Goal: Information Seeking & Learning: Learn about a topic

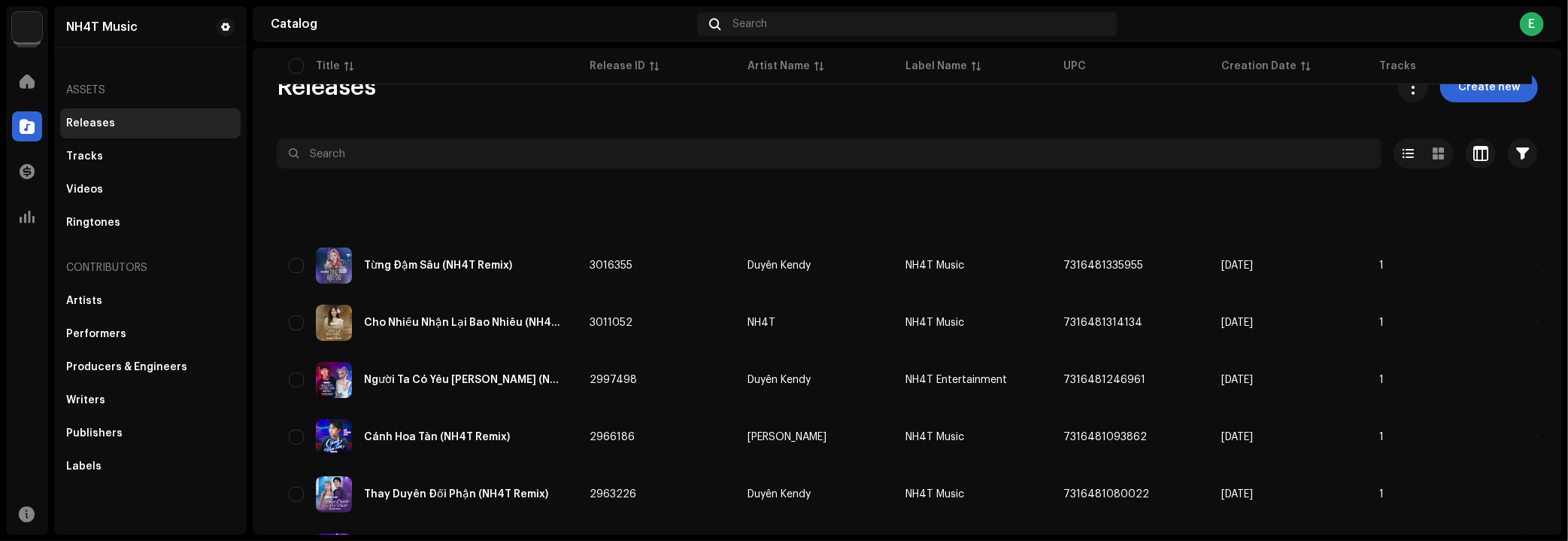
scroll to position [273, 0]
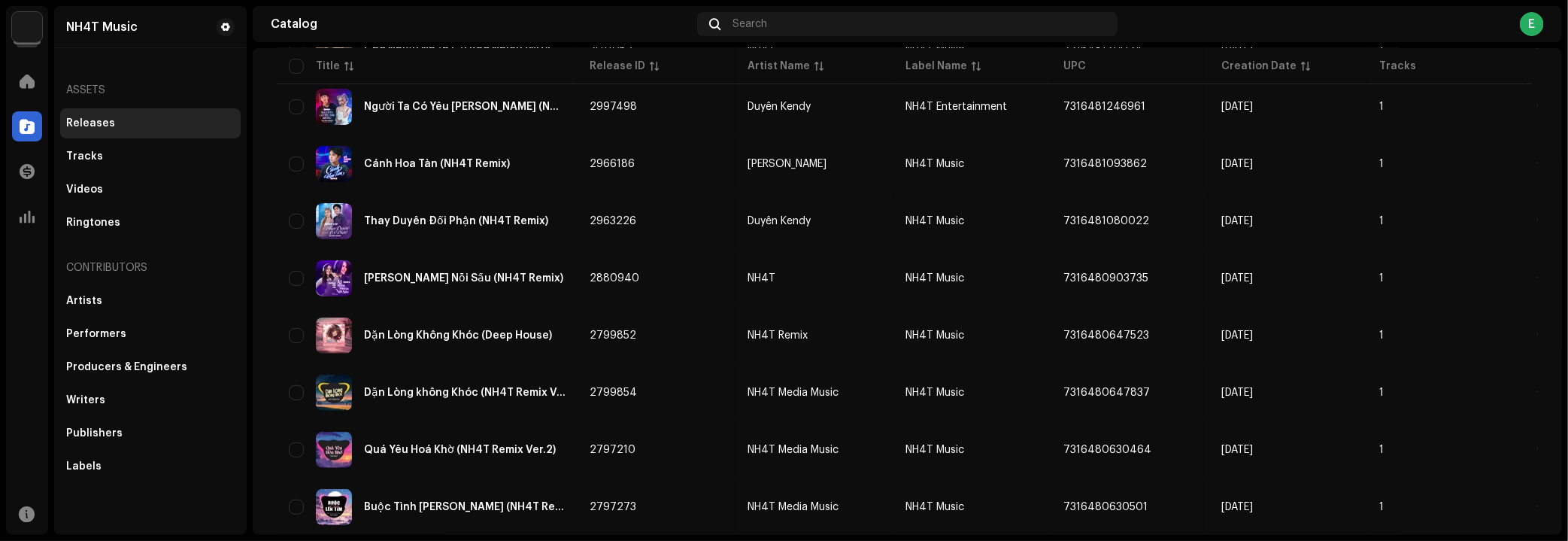
click at [21, 34] on img at bounding box center [27, 27] width 30 height 30
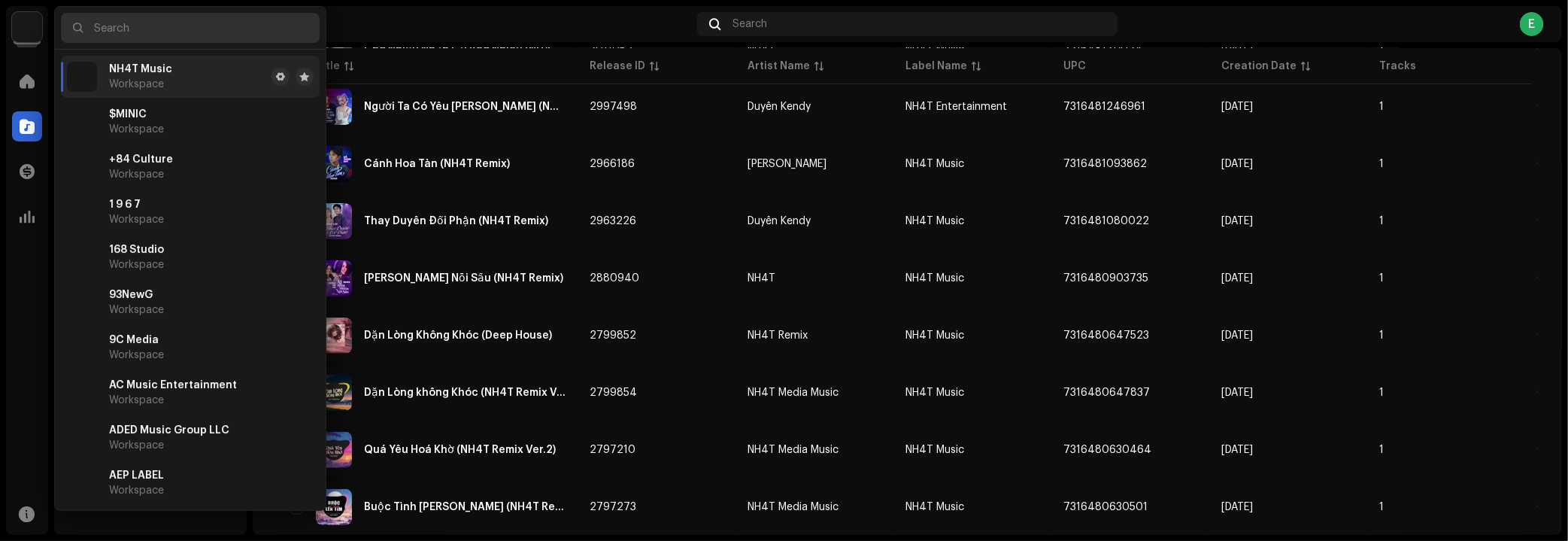
click at [141, 25] on input "text" at bounding box center [190, 27] width 259 height 30
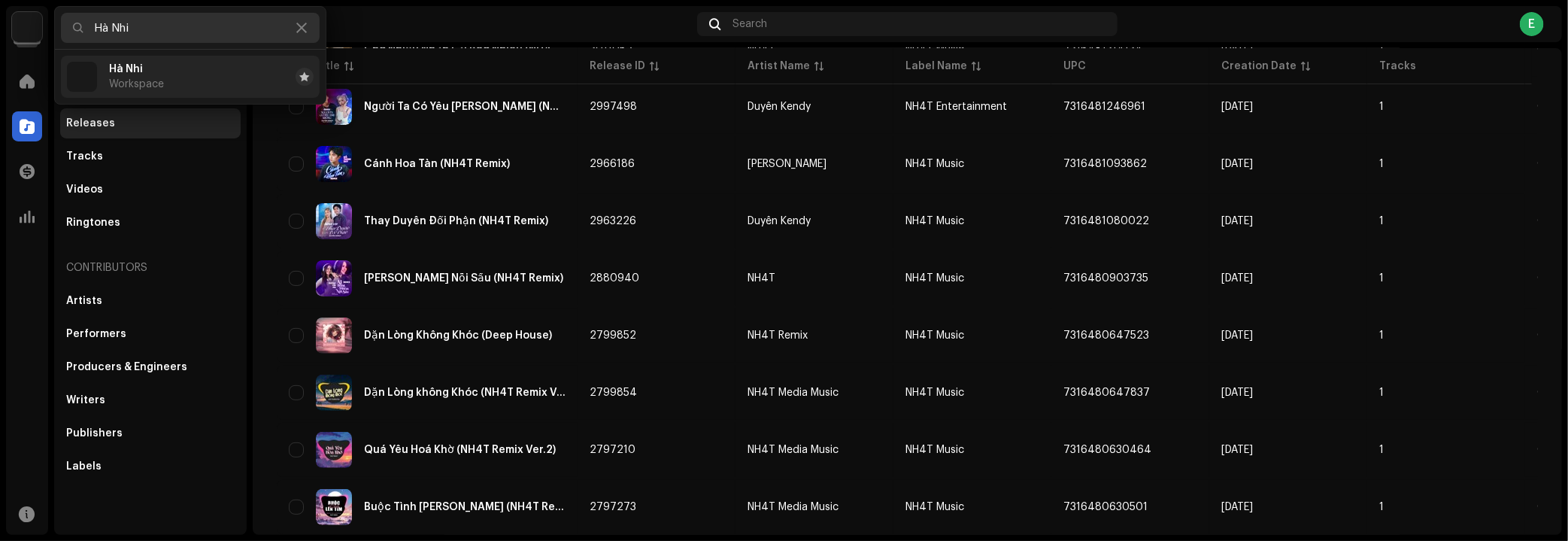
type input "Hà Nhi"
click at [157, 64] on div "Hà Nhi Workspace" at bounding box center [136, 77] width 55 height 27
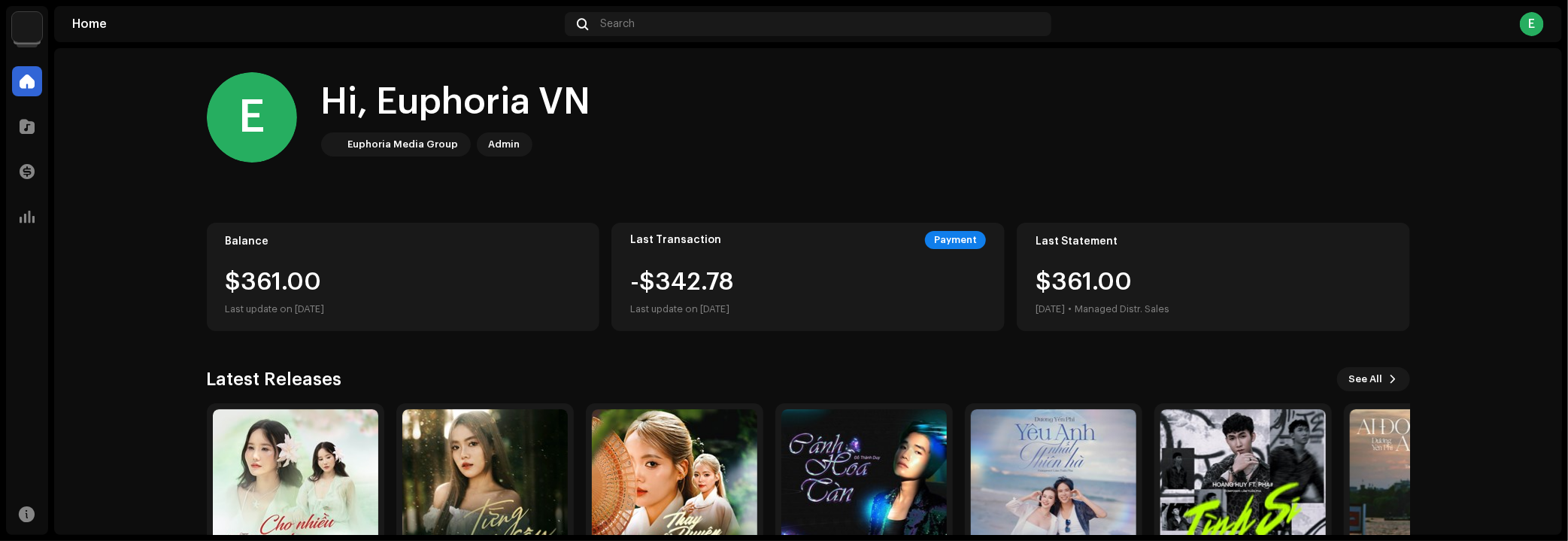
drag, startPoint x: 741, startPoint y: 151, endPoint x: 576, endPoint y: 124, distance: 167.2
click at [737, 149] on div "E Hi, Euphoria VN Euphoria Media Group Admin" at bounding box center [808, 117] width 1204 height 90
click at [34, 25] on img at bounding box center [27, 27] width 30 height 30
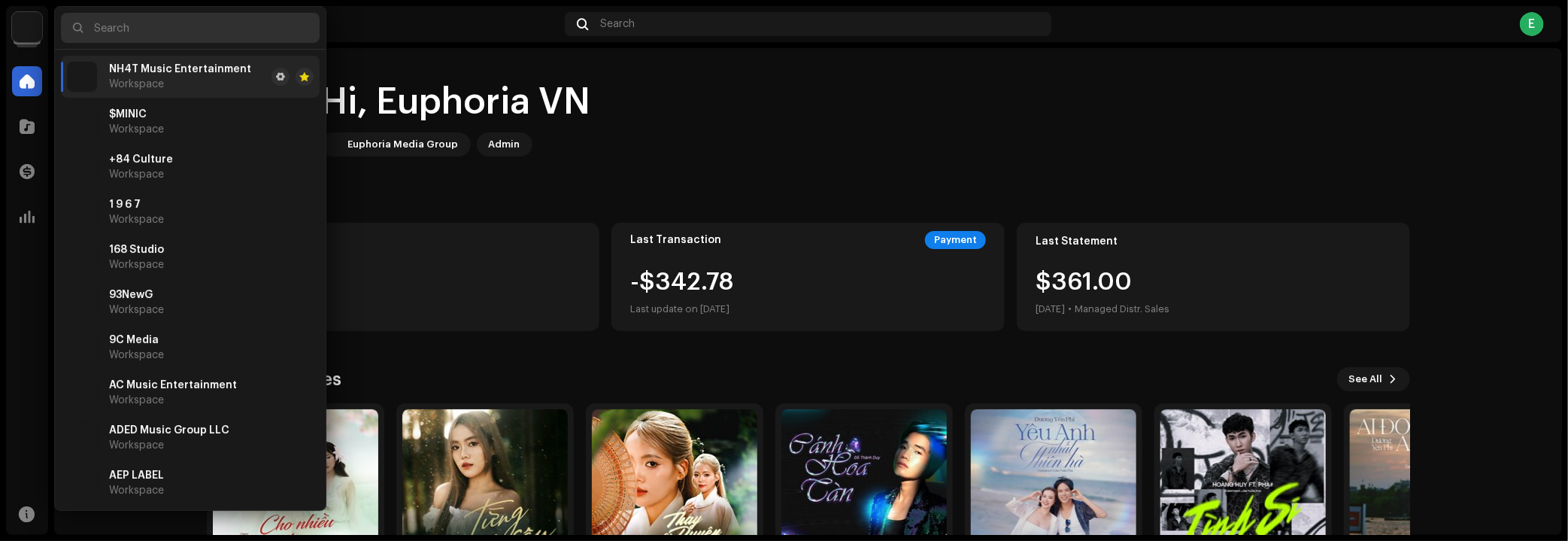
click at [198, 30] on input "text" at bounding box center [190, 27] width 259 height 30
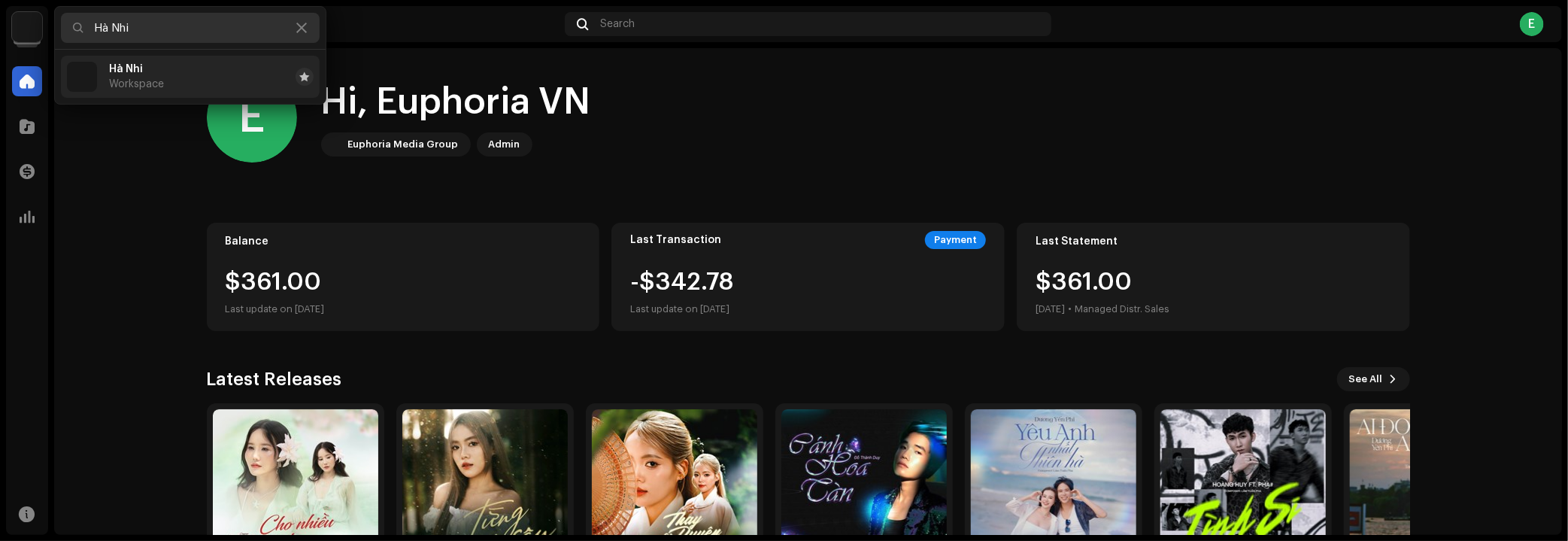
type input "Hà Nhi"
click at [225, 66] on li "Hà Nhi Workspace" at bounding box center [190, 76] width 259 height 42
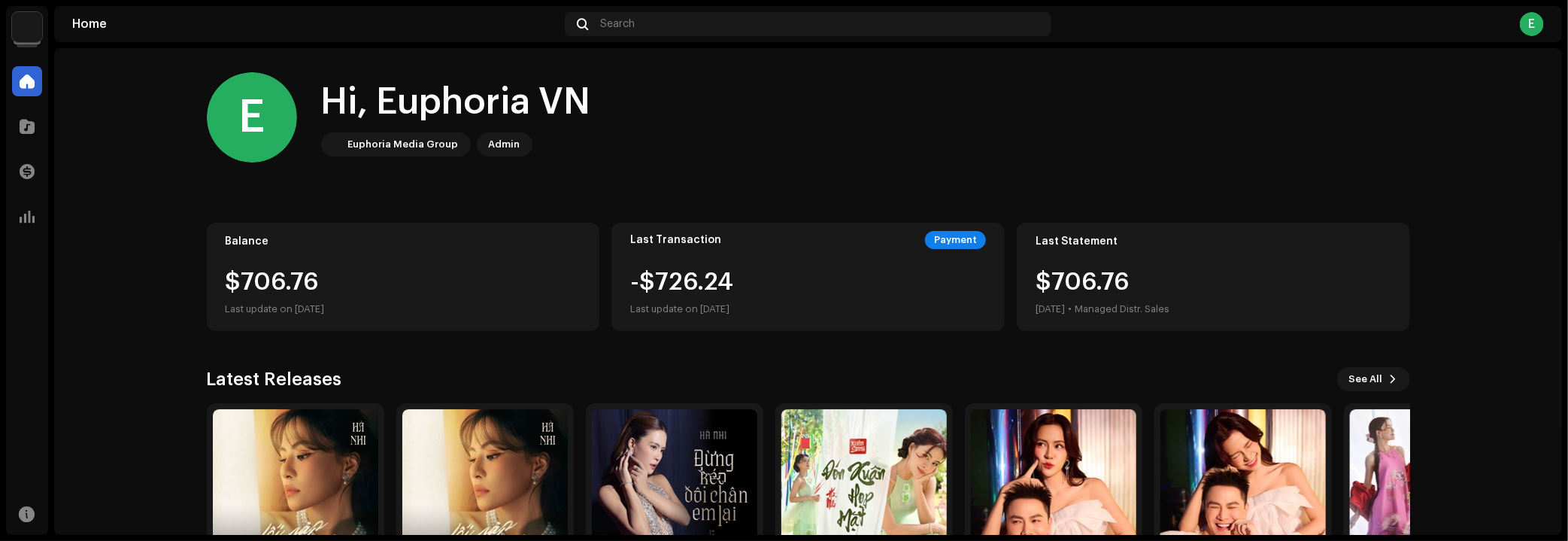
click at [125, 266] on home-home "E Hi, Euphoria VN Euphoria Media Group Admin Balance $706.76 Last update on Oct…" at bounding box center [808, 346] width 1508 height 596
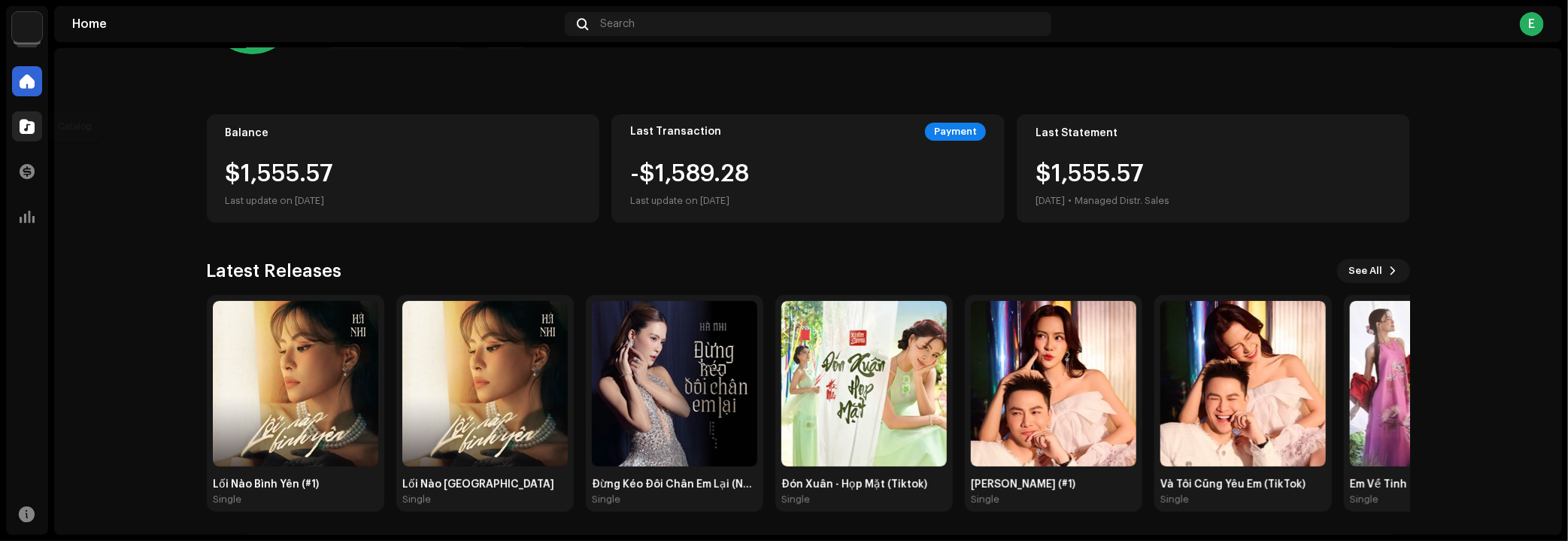
click at [29, 130] on span at bounding box center [27, 126] width 15 height 12
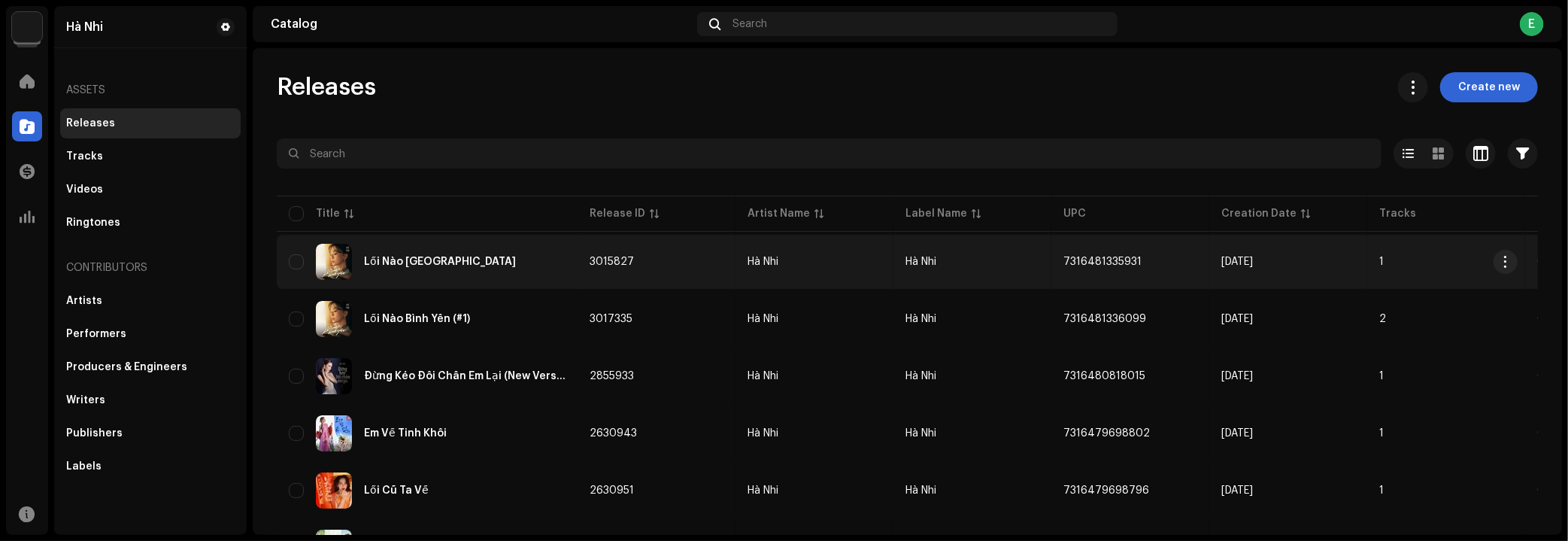
click at [502, 256] on div "Lối Nào Bình Yên" at bounding box center [427, 261] width 277 height 36
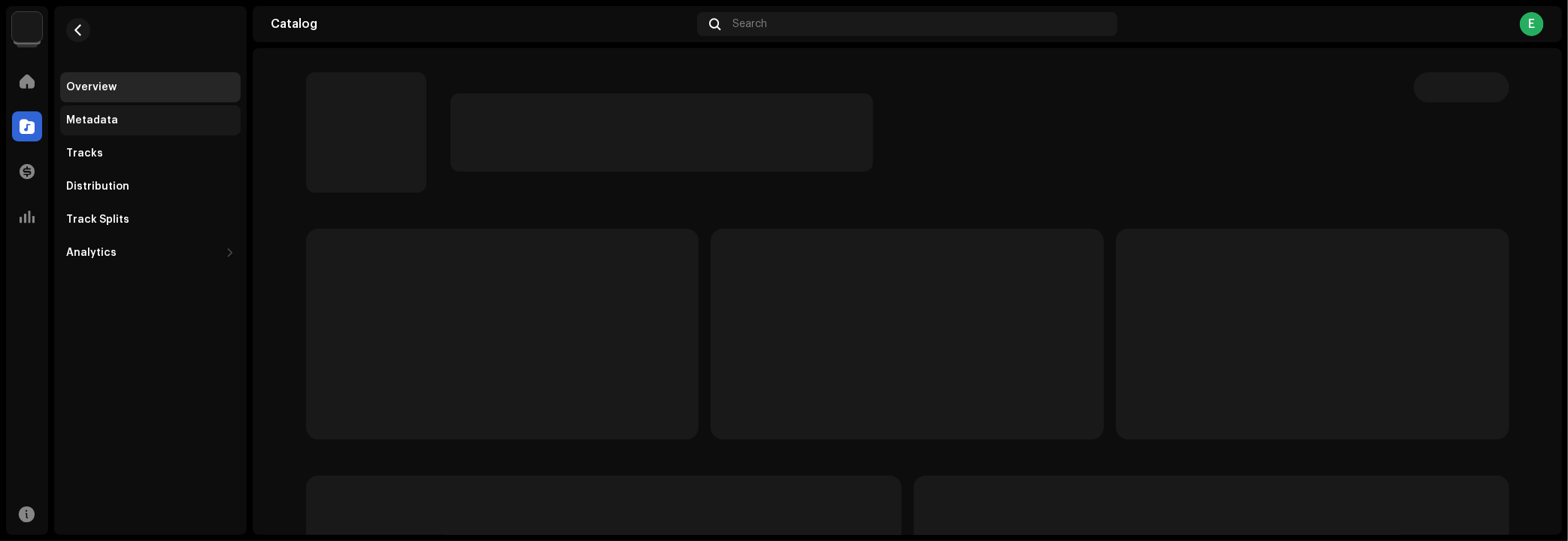
click at [101, 124] on div "Metadata" at bounding box center [92, 120] width 52 height 12
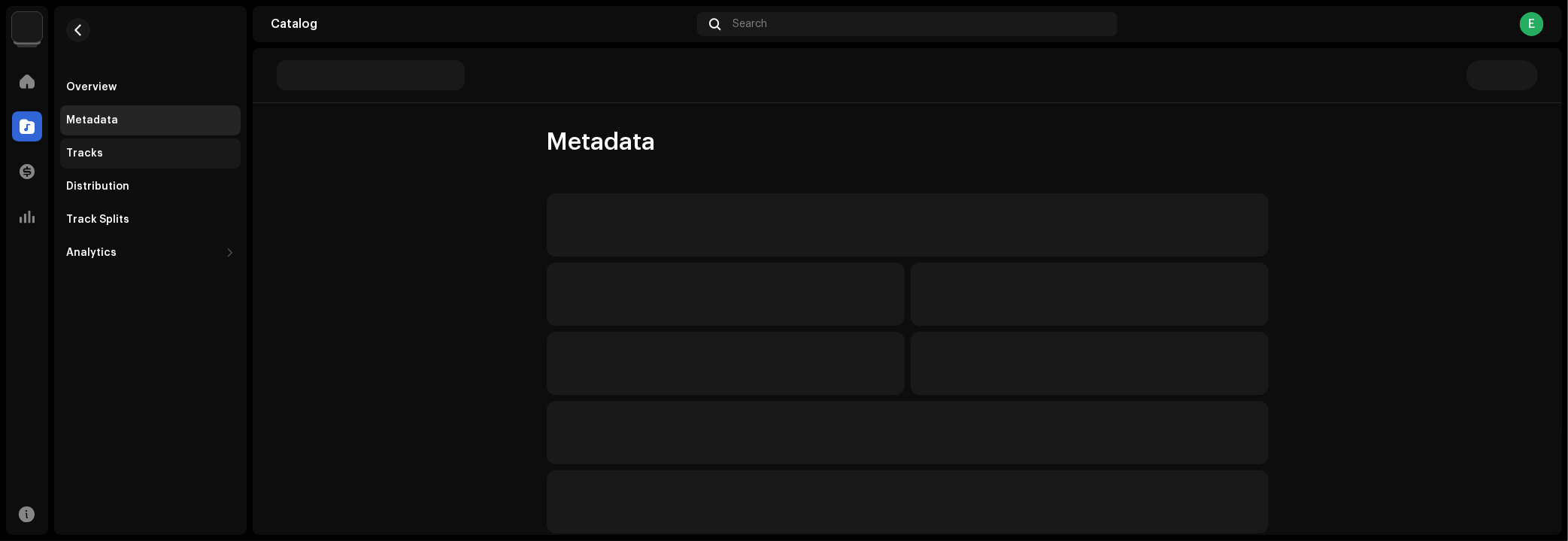
click at [97, 154] on div "Tracks" at bounding box center [85, 154] width 37 height 12
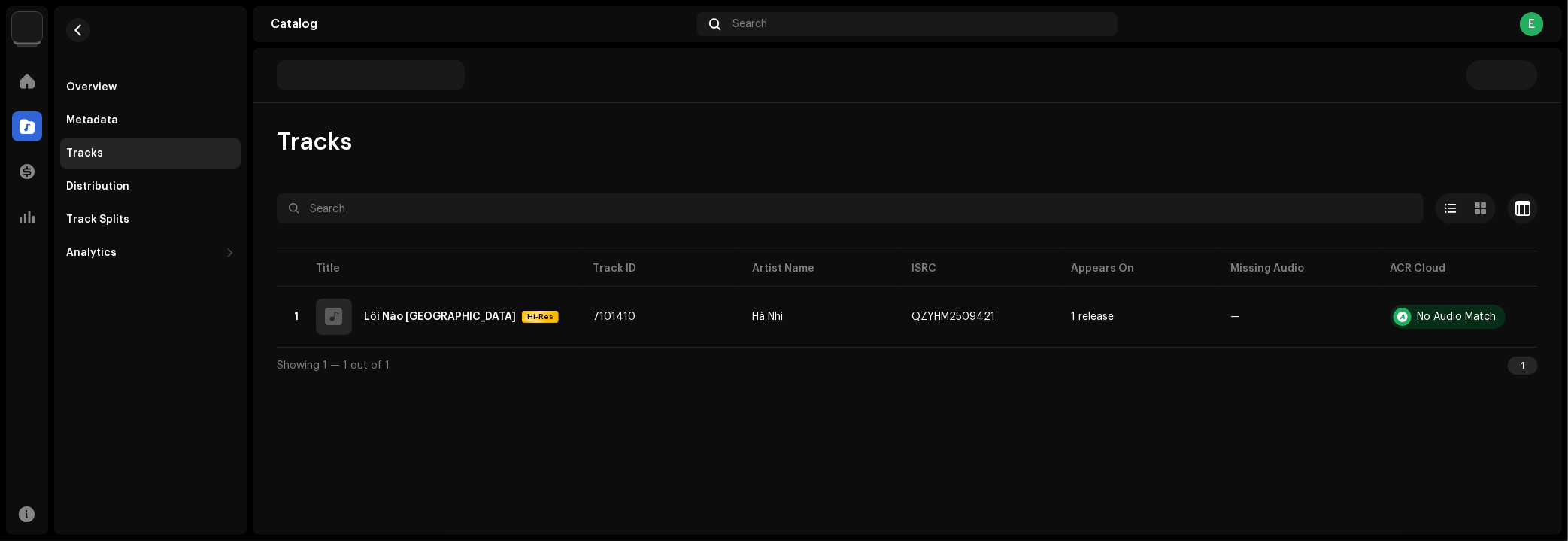
click at [763, 398] on div "Tracks Selected 0 Options Filters Distribution status In progress Not started C…" at bounding box center [907, 291] width 1310 height 487
click at [402, 447] on div "Lối Nào Bình Yên Single Tracks Selected 0 Options Filters Distribution status I…" at bounding box center [907, 291] width 1310 height 487
click at [74, 33] on span "button" at bounding box center [78, 30] width 11 height 12
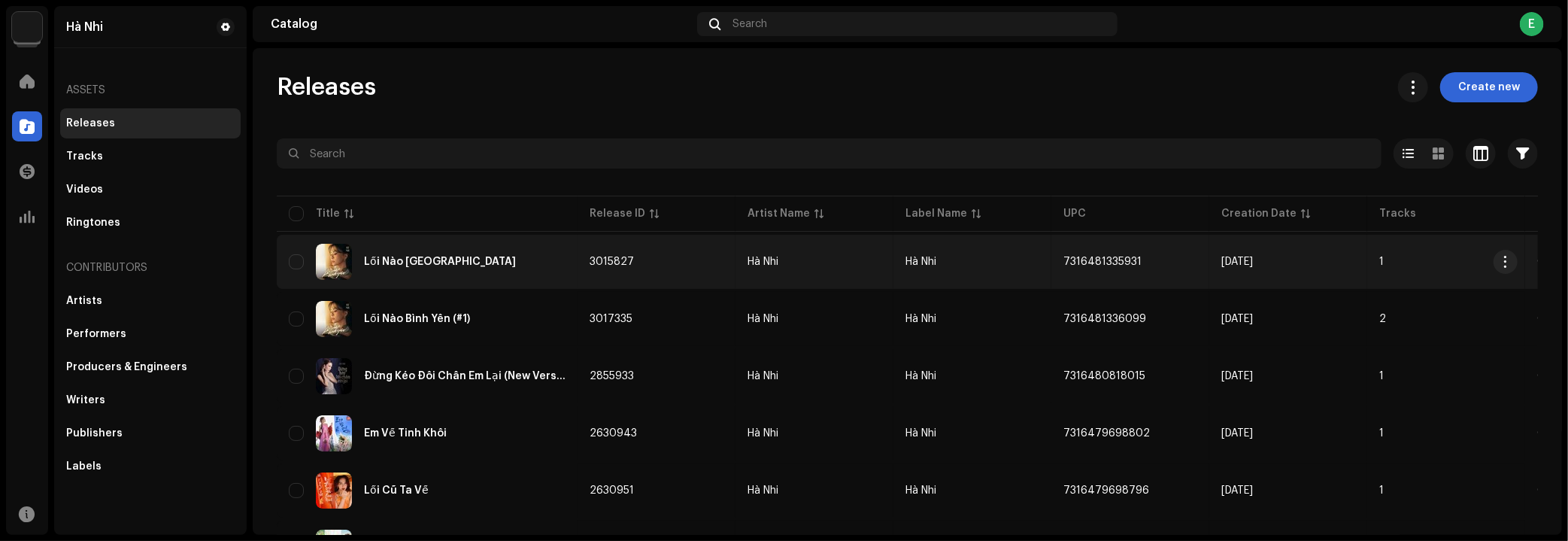
click at [543, 264] on div "Lối Nào Bình Yên" at bounding box center [427, 261] width 277 height 36
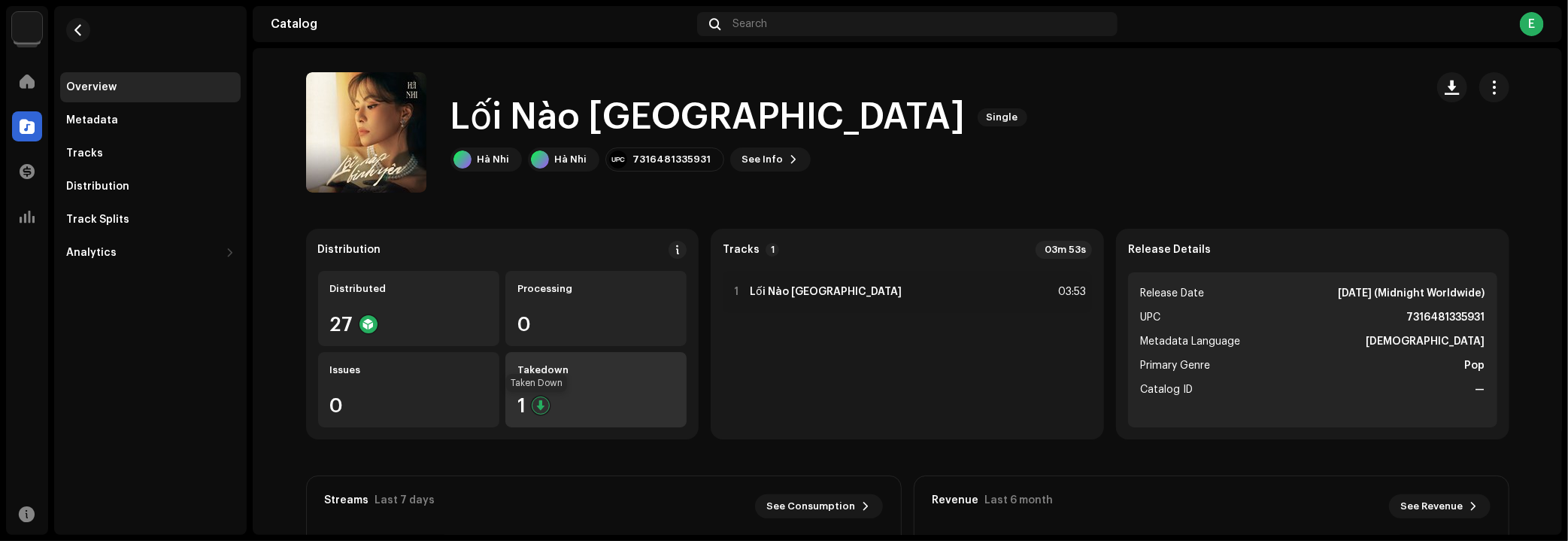
click at [535, 403] on div at bounding box center [541, 405] width 18 height 18
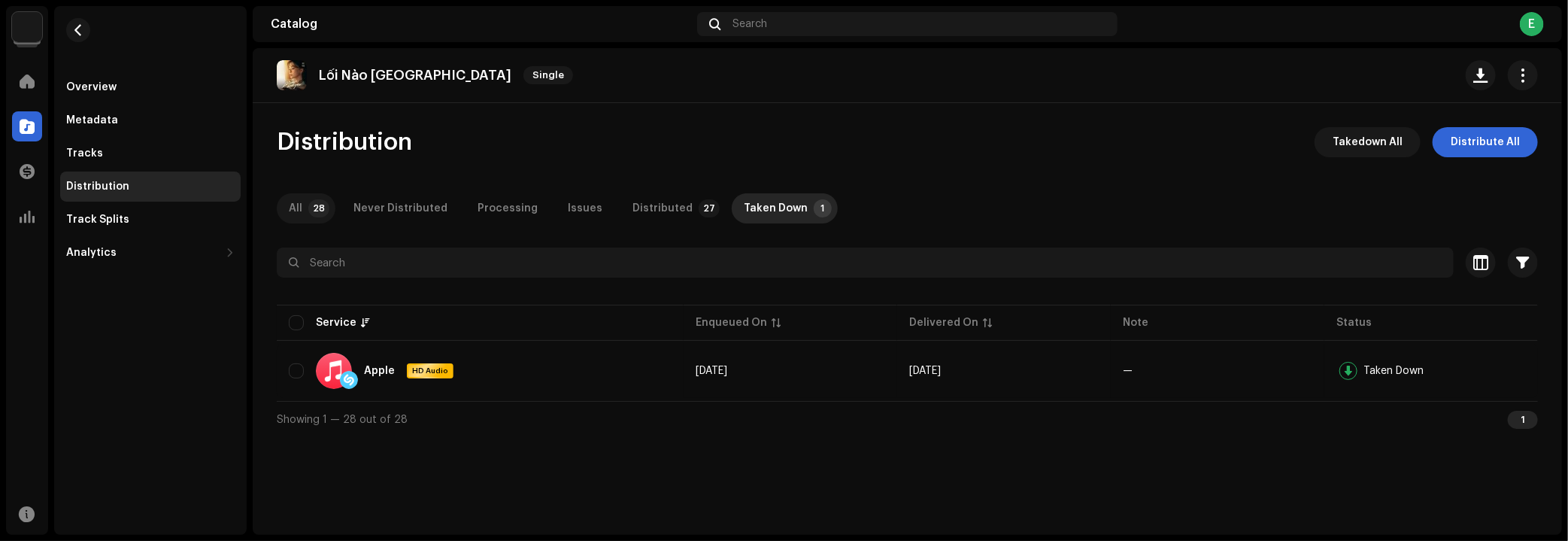
click at [304, 212] on p-tab "All 28" at bounding box center [306, 208] width 59 height 30
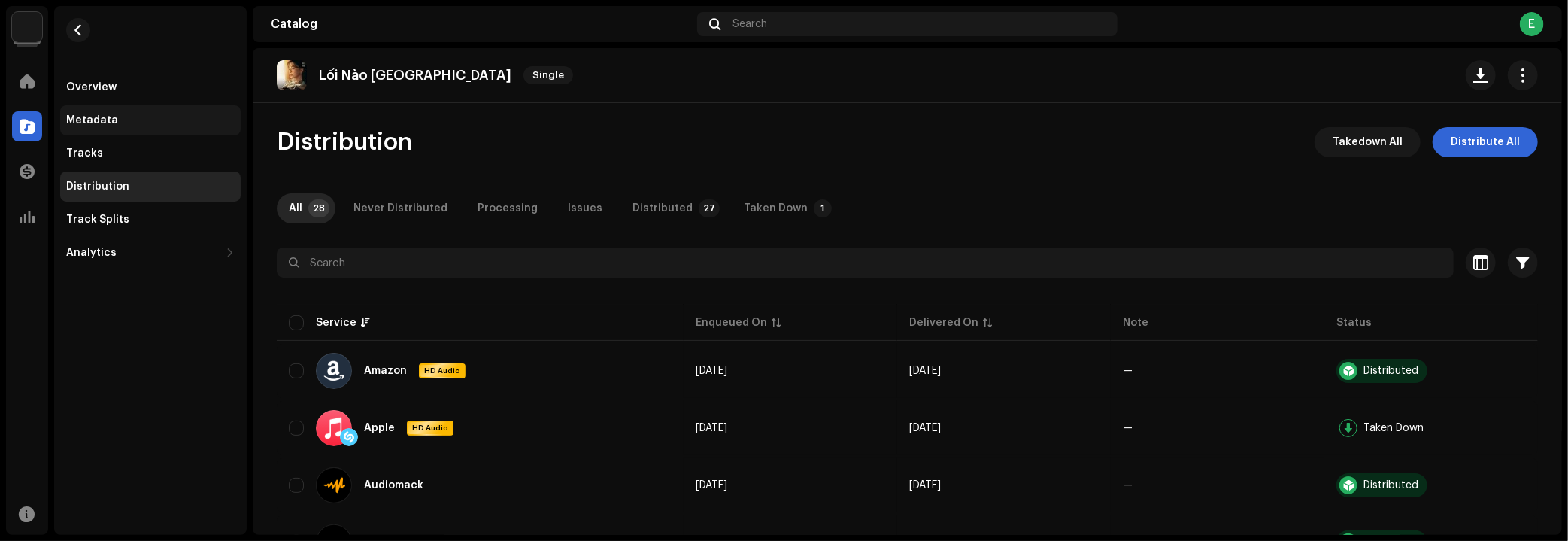
click at [93, 123] on div "Metadata" at bounding box center [92, 120] width 52 height 12
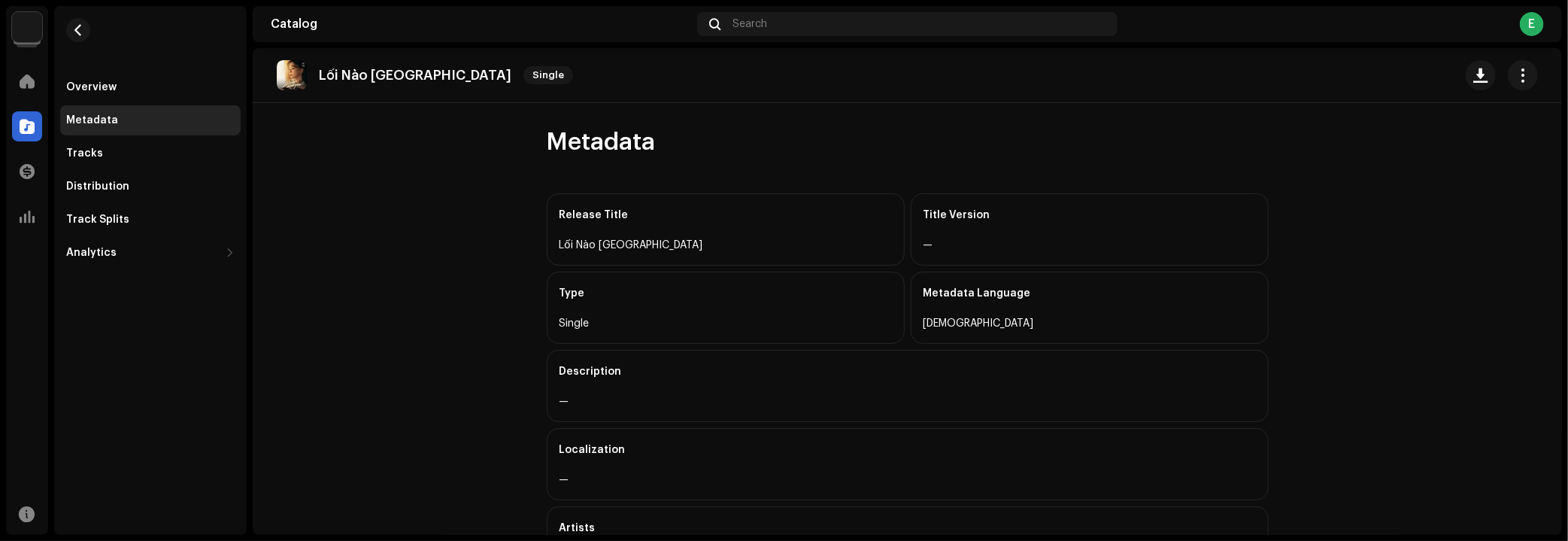
drag, startPoint x: 88, startPoint y: 109, endPoint x: 95, endPoint y: 102, distance: 9.9
click at [88, 108] on div "Metadata" at bounding box center [150, 120] width 181 height 30
click at [97, 99] on div "Overview" at bounding box center [150, 87] width 181 height 30
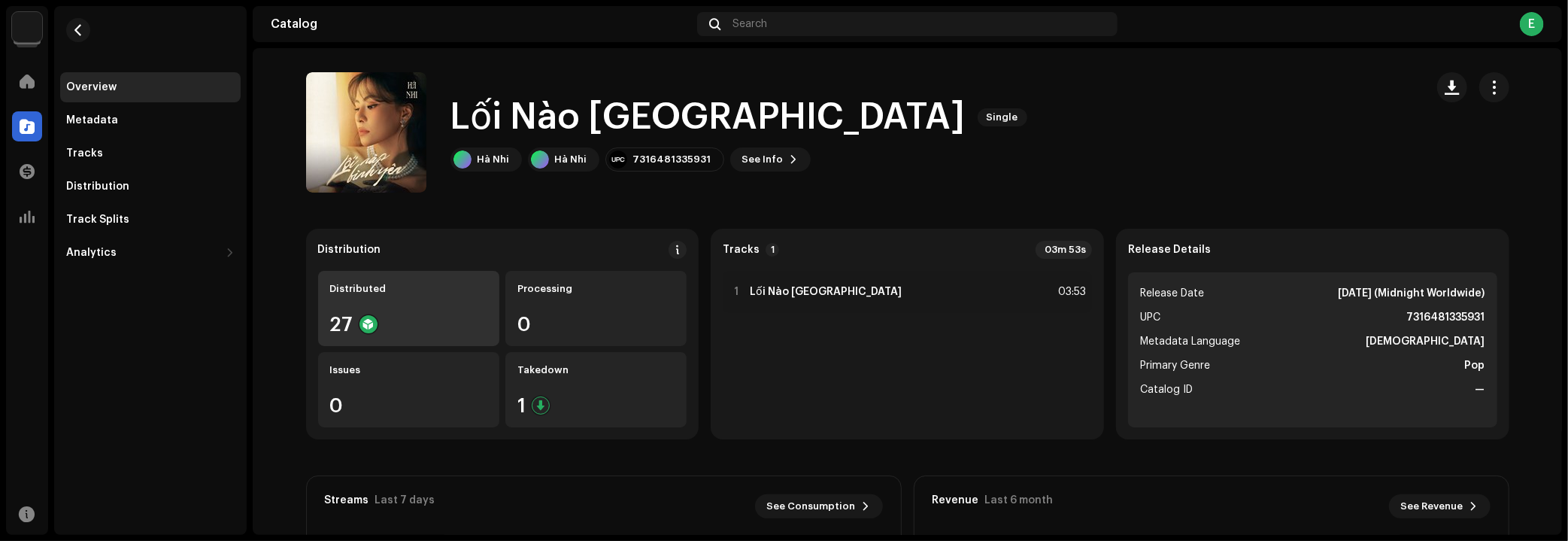
click at [382, 312] on div "Distributed 27" at bounding box center [409, 308] width 181 height 75
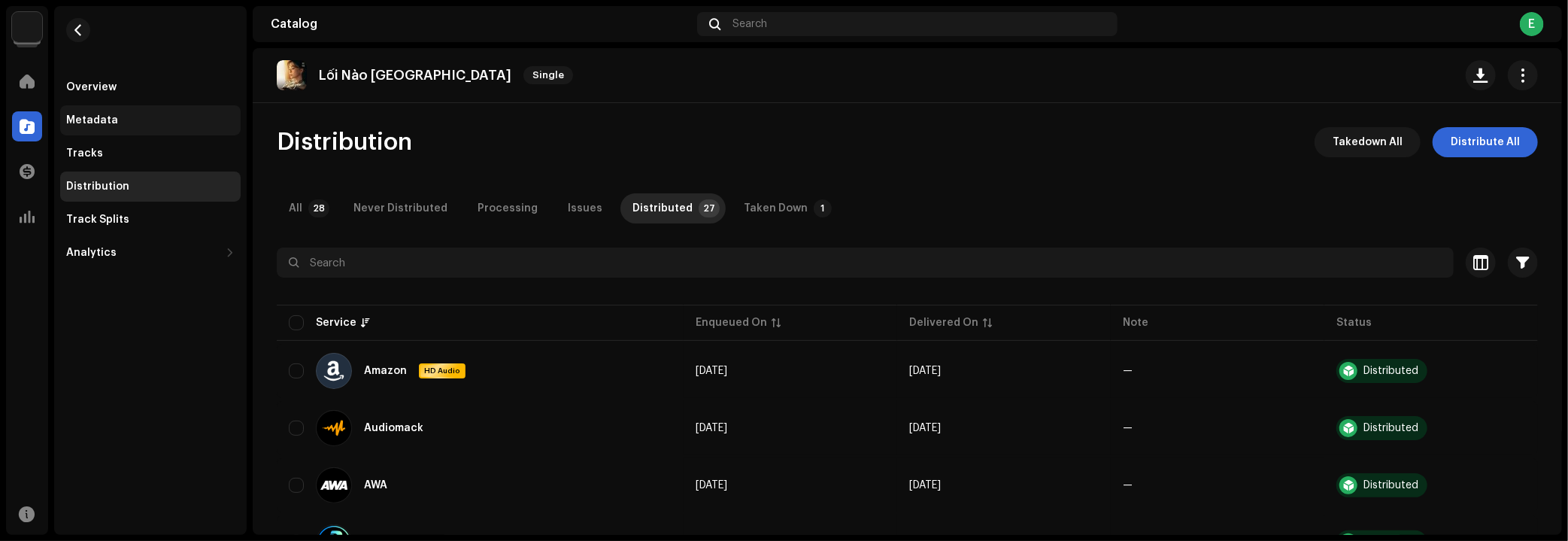
click at [118, 123] on div "Metadata" at bounding box center [150, 120] width 168 height 12
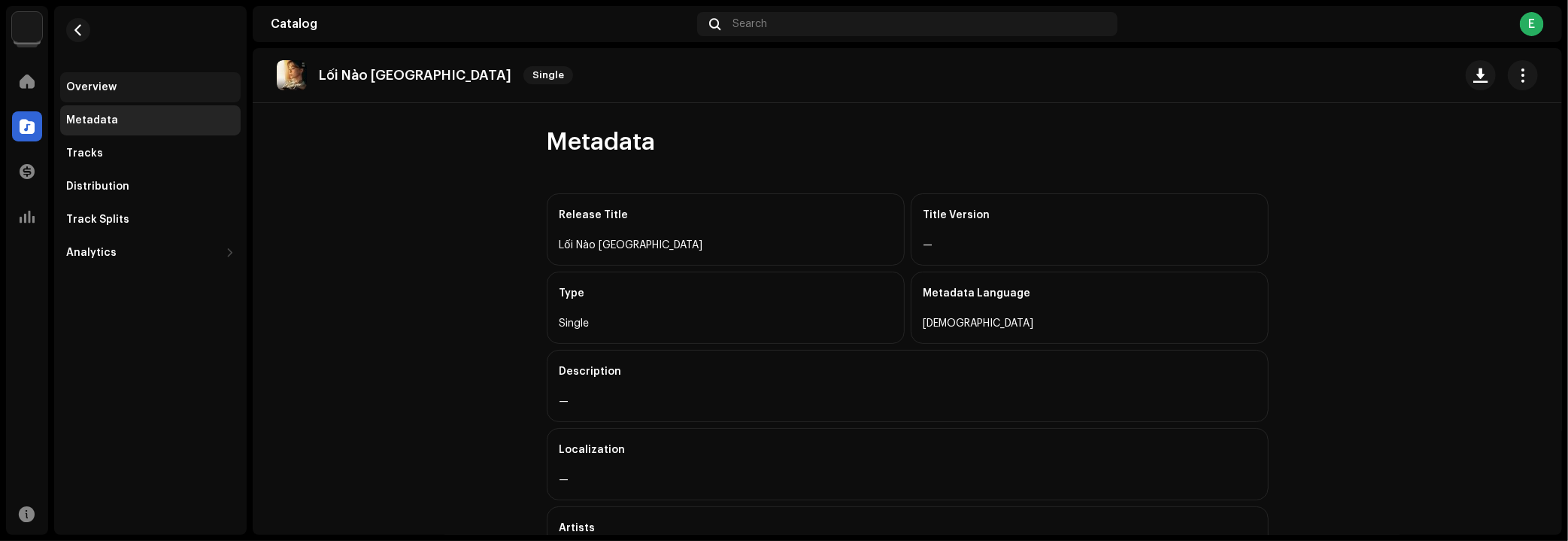
click at [114, 95] on div "Overview" at bounding box center [150, 87] width 181 height 30
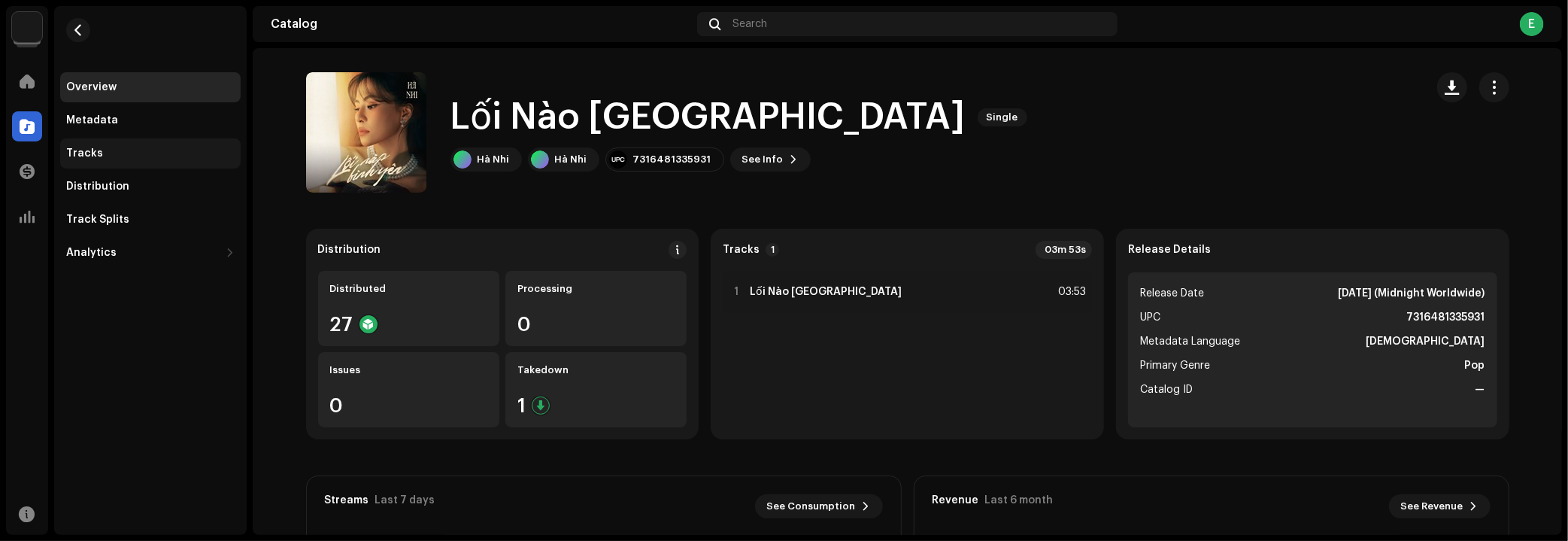
click at [94, 154] on div "Tracks" at bounding box center [85, 154] width 37 height 12
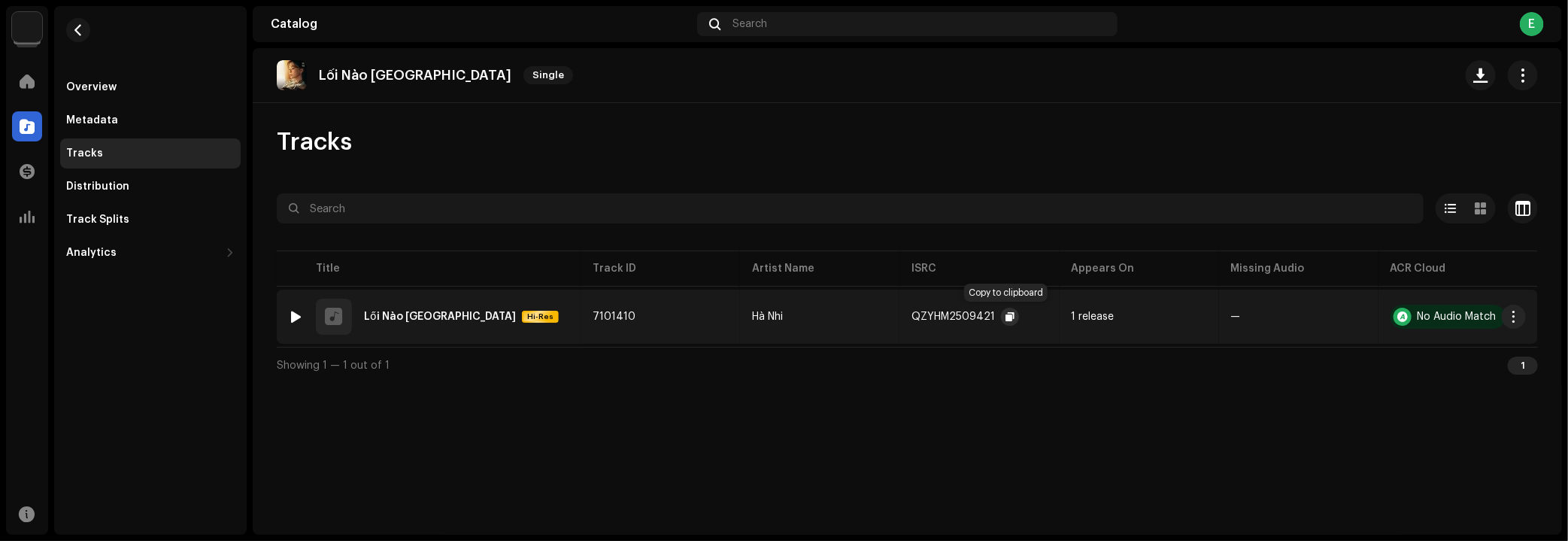
click at [1006, 316] on span "button" at bounding box center [1010, 317] width 9 height 12
